Goal: Task Accomplishment & Management: Complete application form

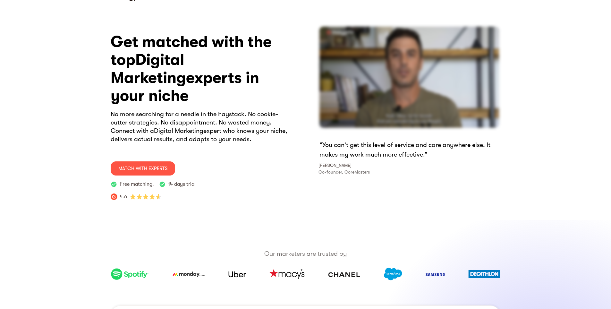
scroll to position [21, 0]
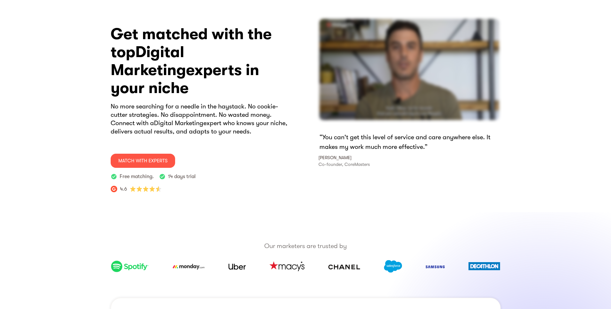
click at [237, 149] on section "Get matched with the top Digital Marketing experts in your niche No more search…" at bounding box center [305, 106] width 611 height 212
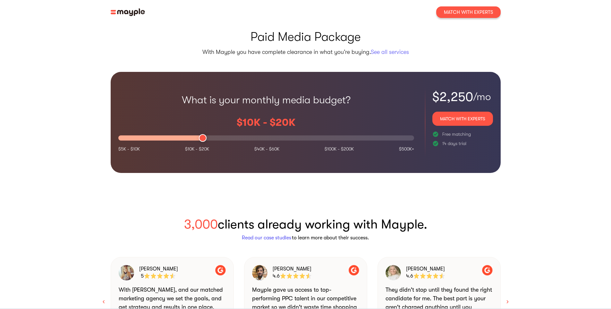
scroll to position [535, 0]
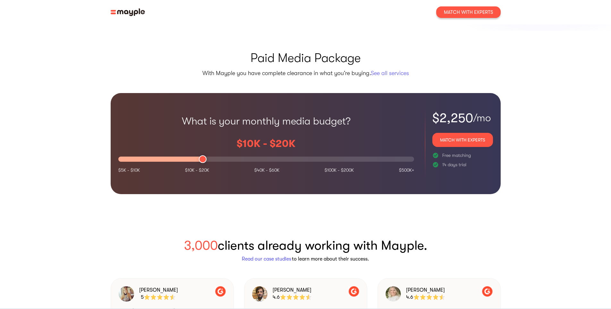
click at [322, 149] on section "Paid Media Package With Mayple you have complete clearance in what you’re buyin…" at bounding box center [305, 122] width 611 height 183
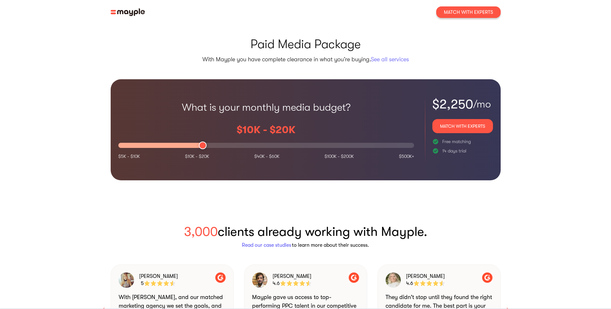
scroll to position [556, 0]
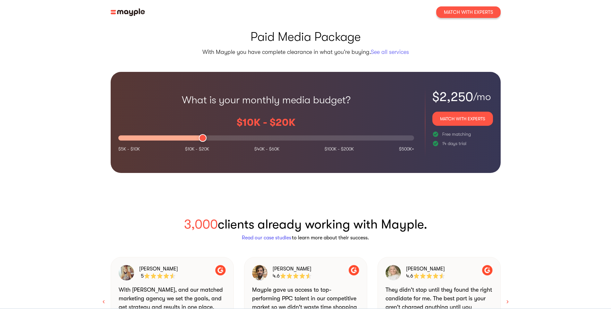
click at [322, 149] on section "3,000 clients already working with Mayple. Read our case studies to learn more …" at bounding box center [305, 284] width 611 height 185
drag, startPoint x: 207, startPoint y: 120, endPoint x: 262, endPoint y: 120, distance: 54.9
click at [262, 135] on div at bounding box center [266, 137] width 296 height 5
drag, startPoint x: 266, startPoint y: 120, endPoint x: 129, endPoint y: 126, distance: 136.8
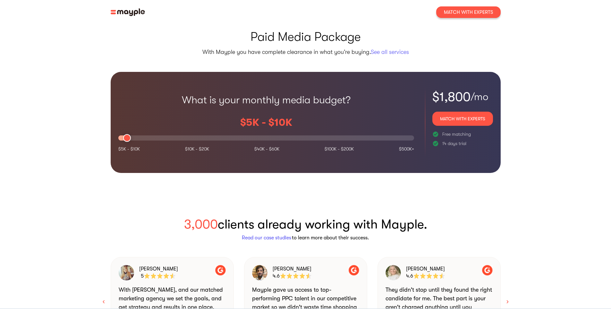
click at [129, 126] on div "$5K - $10K" at bounding box center [266, 128] width 296 height 36
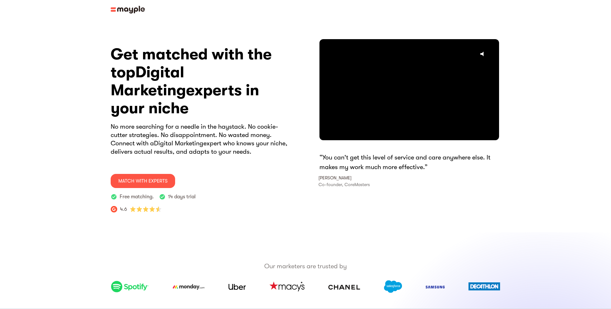
scroll to position [0, 0]
